Goal: Task Accomplishment & Management: Use online tool/utility

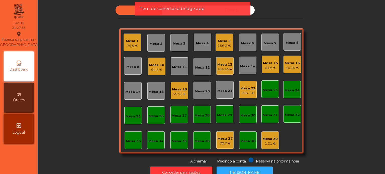
click at [89, 21] on div "Sala Consumo Staff Evento Mesa 1 75.9 € Mesa 2 Mesa 3 Mesa 4 Mesa 5 156.2 € Mes…" at bounding box center [211, 85] width 334 height 159
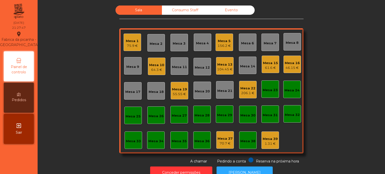
click at [292, 43] on div "Mesa 8" at bounding box center [292, 42] width 13 height 5
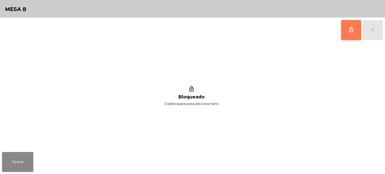
click at [345, 27] on button "lock_outline" at bounding box center [351, 30] width 20 height 20
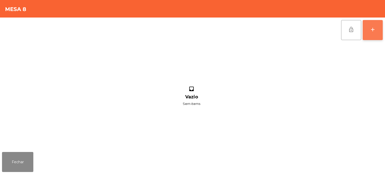
click at [378, 27] on button "add" at bounding box center [372, 30] width 20 height 20
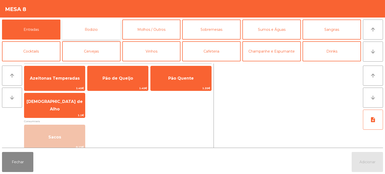
click at [72, 32] on button "Rodizio" at bounding box center [91, 30] width 58 height 20
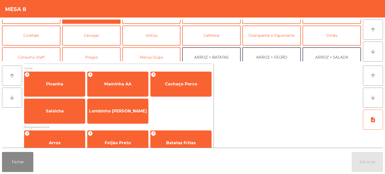
scroll to position [30, 0]
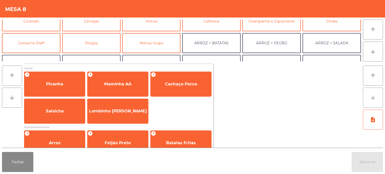
click at [376, 92] on button "arrow_downward" at bounding box center [373, 98] width 20 height 20
click at [14, 99] on icon "arrow_downward" at bounding box center [12, 98] width 6 height 6
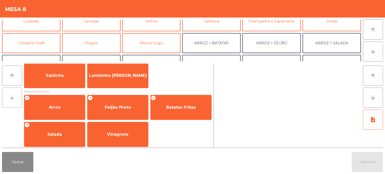
click at [14, 99] on icon "arrow_downward" at bounding box center [12, 98] width 6 height 6
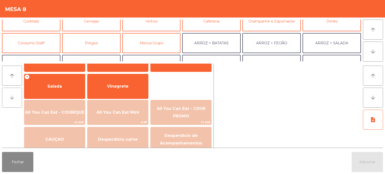
click at [14, 99] on icon "arrow_downward" at bounding box center [12, 98] width 6 height 6
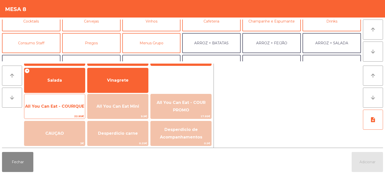
click at [47, 103] on span "All You Can Eat - COURIQUE" at bounding box center [54, 107] width 61 height 14
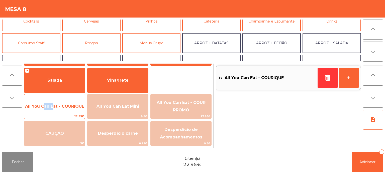
click at [47, 103] on span "All You Can Eat - COURIQUE" at bounding box center [54, 107] width 61 height 14
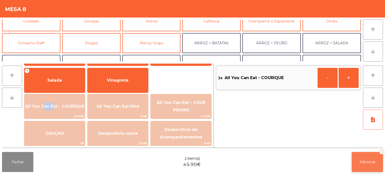
click at [357, 157] on button "Adicionar 2" at bounding box center [366, 162] width 31 height 20
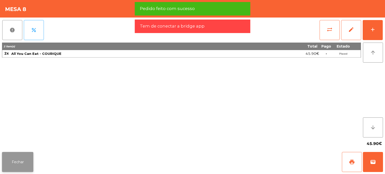
click at [19, 159] on button "Fechar" at bounding box center [17, 162] width 31 height 20
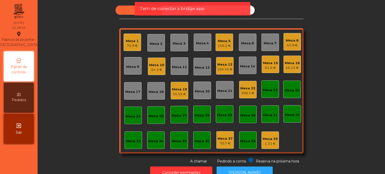
click at [254, 94] on div "Mesa 22 206.1 €" at bounding box center [248, 90] width 18 height 18
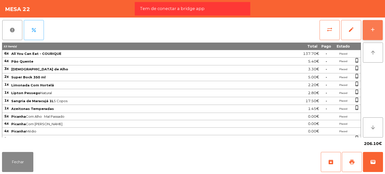
click at [369, 28] on div "add" at bounding box center [372, 30] width 6 height 6
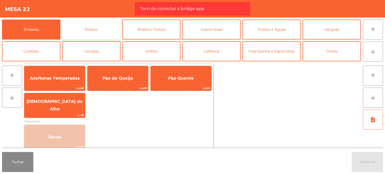
click at [78, 31] on button "Rodizio" at bounding box center [91, 30] width 58 height 20
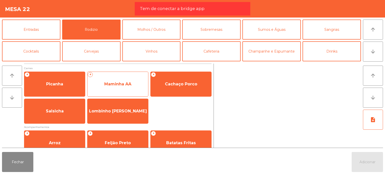
click at [122, 86] on span "Maminha AA" at bounding box center [117, 84] width 27 height 5
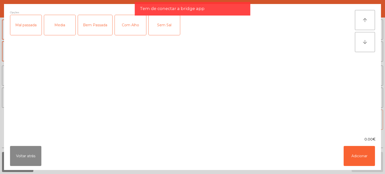
click at [32, 25] on div "Mal passada" at bounding box center [25, 25] width 31 height 20
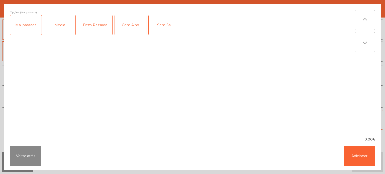
click at [124, 27] on div "Com Alho" at bounding box center [130, 25] width 31 height 20
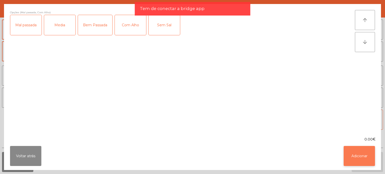
click at [364, 149] on button "Adicionar" at bounding box center [358, 156] width 31 height 20
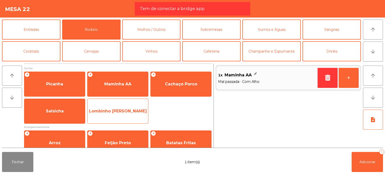
click at [141, 105] on span "Lombinho Frango Temperado" at bounding box center [117, 111] width 61 height 14
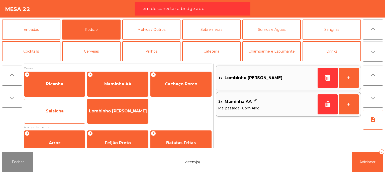
click at [39, 108] on span "Salsicha" at bounding box center [54, 111] width 61 height 14
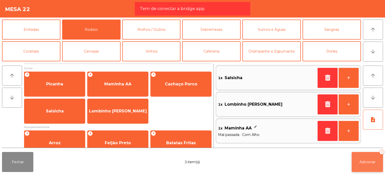
click at [359, 159] on button "Adicionar 3" at bounding box center [366, 162] width 31 height 20
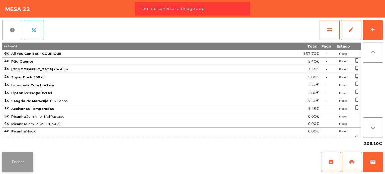
click at [27, 166] on button "Fechar" at bounding box center [17, 162] width 31 height 20
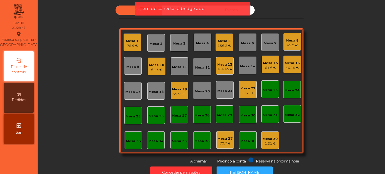
click at [77, 66] on div "Sala Consumo Staff Evento Mesa 1 75.9 € Mesa 2 Mesa 3 Mesa 4 Mesa 5 156.2 € Mes…" at bounding box center [211, 85] width 334 height 159
click at [90, 33] on div "Sala Consumo Staff Evento Mesa 1 75.9 € Mesa 2 Mesa 3 Mesa 4 Mesa 5 156.2 € Mes…" at bounding box center [211, 85] width 334 height 159
